Goal: Transaction & Acquisition: Purchase product/service

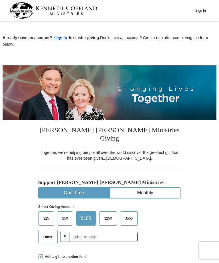
click at [66, 214] on span "$50" at bounding box center [64, 218] width 11 height 9
click at [0, 0] on input "$50" at bounding box center [0, 0] width 0 height 0
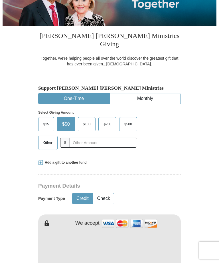
scroll to position [94, 0]
click at [171, 160] on div "Add a gift to another fund" at bounding box center [109, 162] width 143 height 5
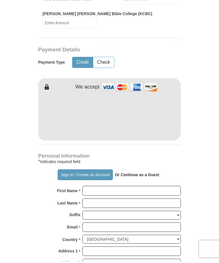
scroll to position [323, 0]
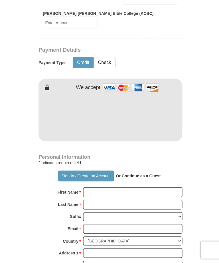
click at [89, 188] on input "First Name *" at bounding box center [132, 193] width 99 height 10
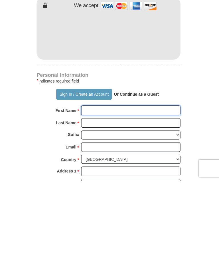
type input "[PERSON_NAME]"
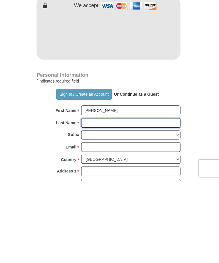
type input "[PERSON_NAME]"
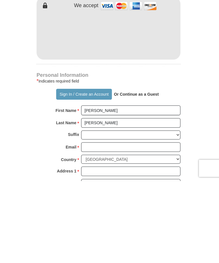
scroll to position [407, 0]
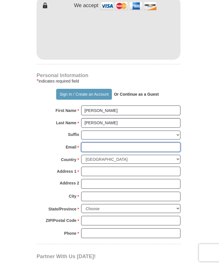
click at [85, 141] on input "Email *" at bounding box center [132, 146] width 99 height 10
type input "[PERSON_NAME][EMAIL_ADDRESS][DOMAIN_NAME]"
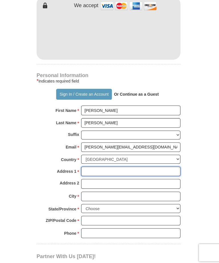
click at [88, 165] on input "Address 1 *" at bounding box center [132, 170] width 99 height 10
type input "[STREET_ADDRESS][PERSON_NAME]"
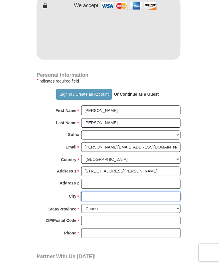
click at [100, 190] on input "City *" at bounding box center [132, 195] width 99 height 10
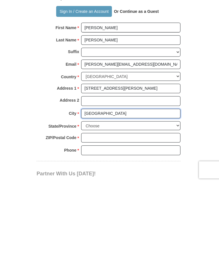
type input "[GEOGRAPHIC_DATA]"
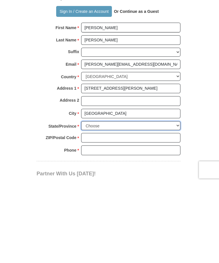
click at [177, 202] on select "Choose [US_STATE] [US_STATE] [US_STATE] [US_STATE] [US_STATE] Armed Forces Amer…" at bounding box center [132, 206] width 99 height 9
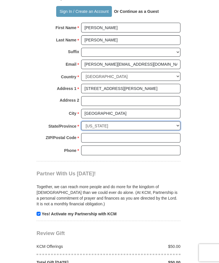
click at [178, 120] on select "Choose [US_STATE] [US_STATE] [US_STATE] [US_STATE] [US_STATE] Armed Forces Amer…" at bounding box center [132, 124] width 99 height 9
select select "MI"
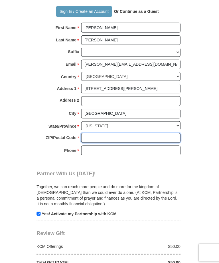
click at [87, 132] on input "ZIP/Postal Code *" at bounding box center [132, 137] width 99 height 10
type input "48847"
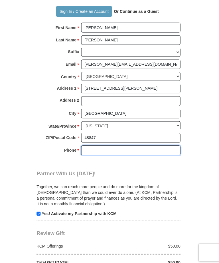
click at [83, 144] on input "Phone * *" at bounding box center [132, 149] width 99 height 10
type input "9898752129"
